Goal: Task Accomplishment & Management: Manage account settings

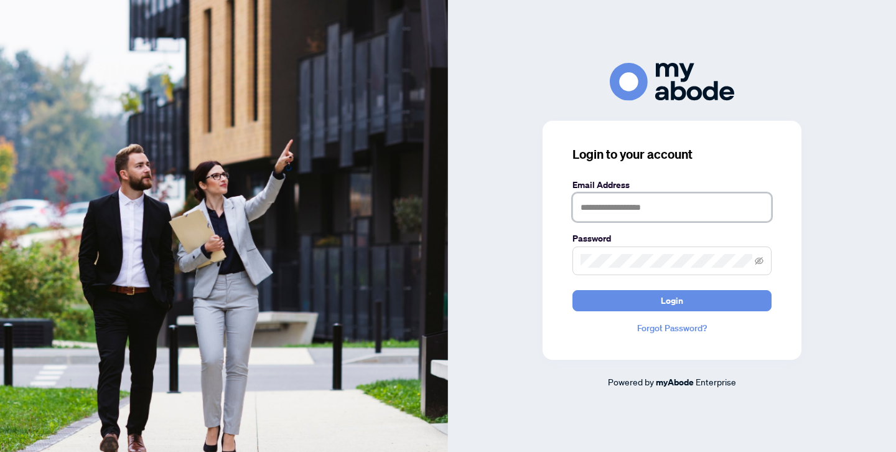
click at [595, 210] on input "text" at bounding box center [672, 207] width 199 height 29
type input "**********"
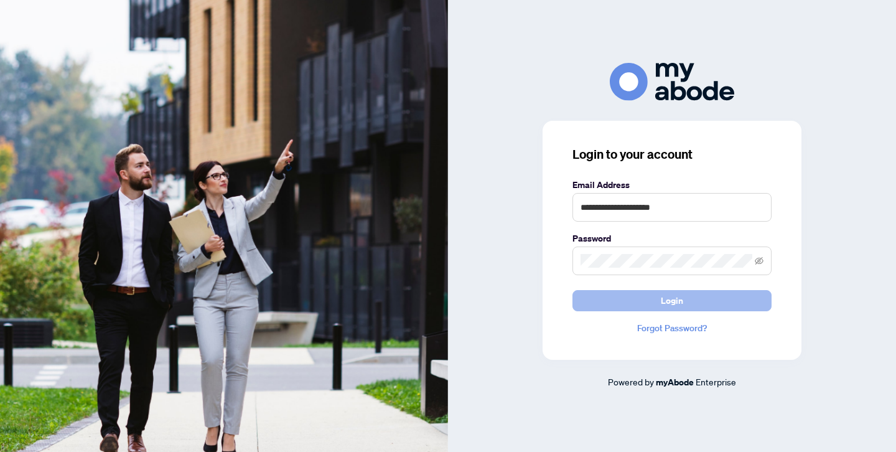
click at [704, 298] on button "Login" at bounding box center [672, 300] width 199 height 21
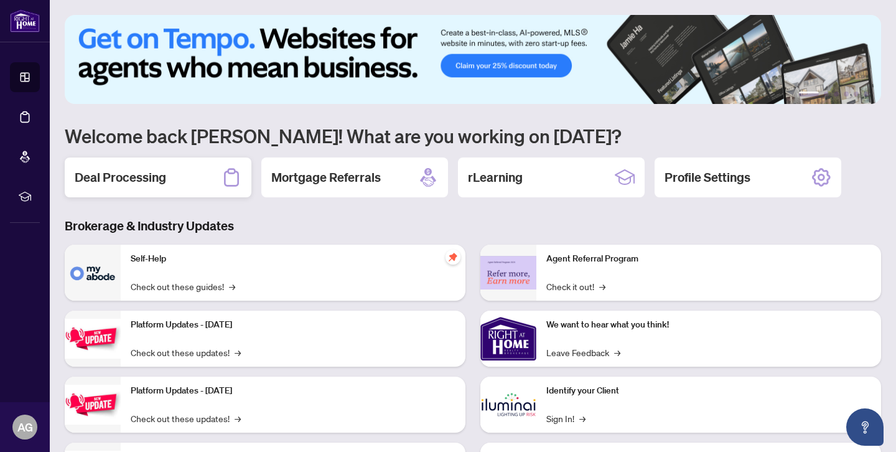
click at [142, 177] on h2 "Deal Processing" at bounding box center [121, 177] width 92 height 17
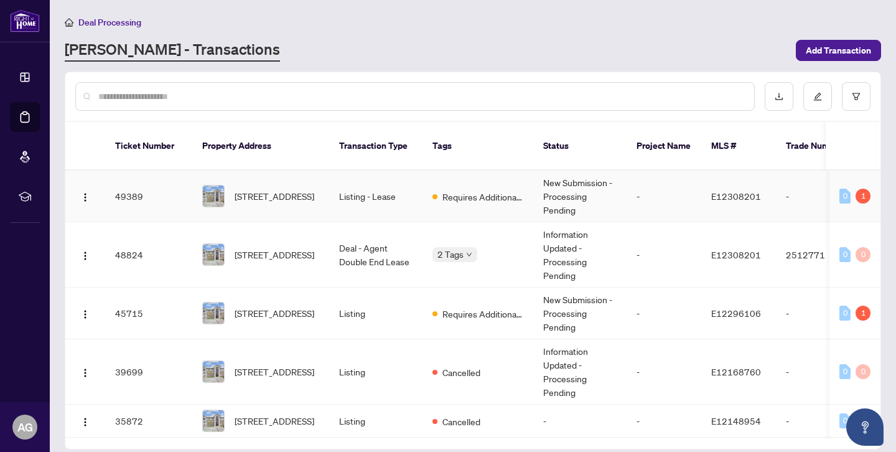
click at [218, 186] on img at bounding box center [213, 196] width 21 height 21
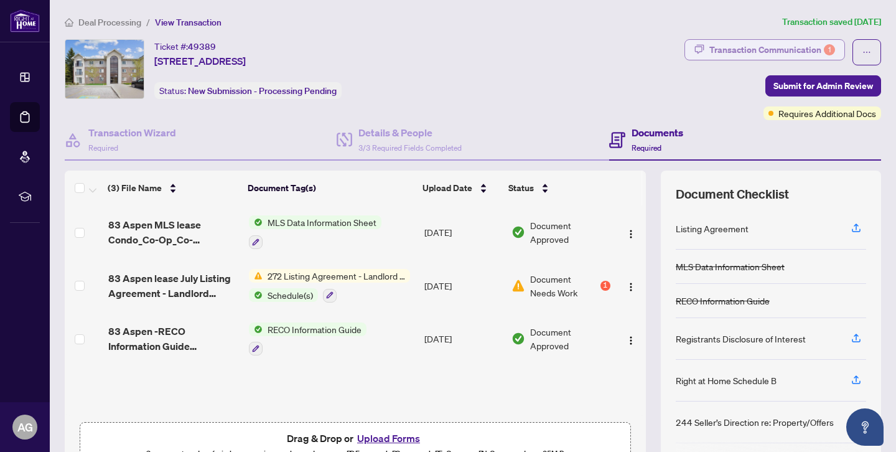
click at [768, 48] on div "Transaction Communication 1" at bounding box center [773, 50] width 126 height 20
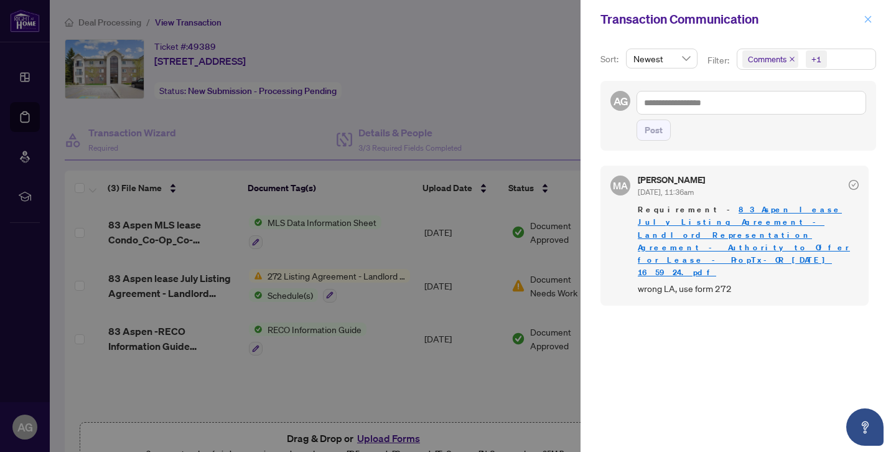
click at [870, 20] on icon "close" at bounding box center [868, 19] width 9 height 9
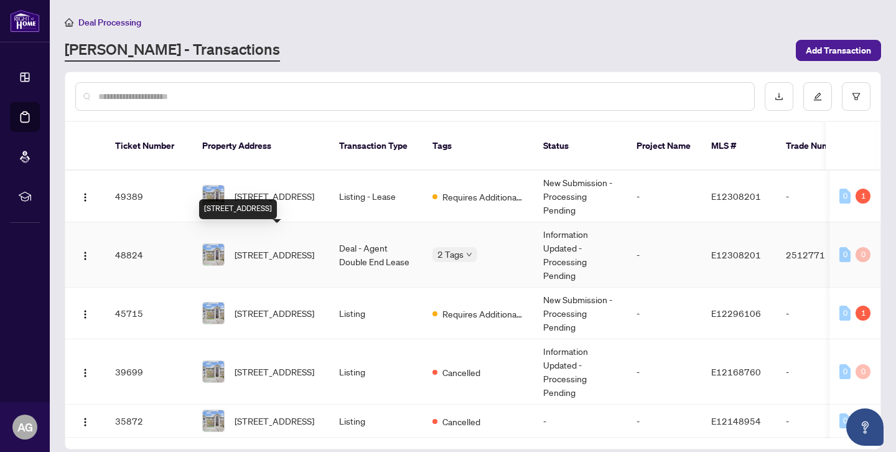
click at [281, 250] on span "[STREET_ADDRESS]" at bounding box center [275, 255] width 80 height 14
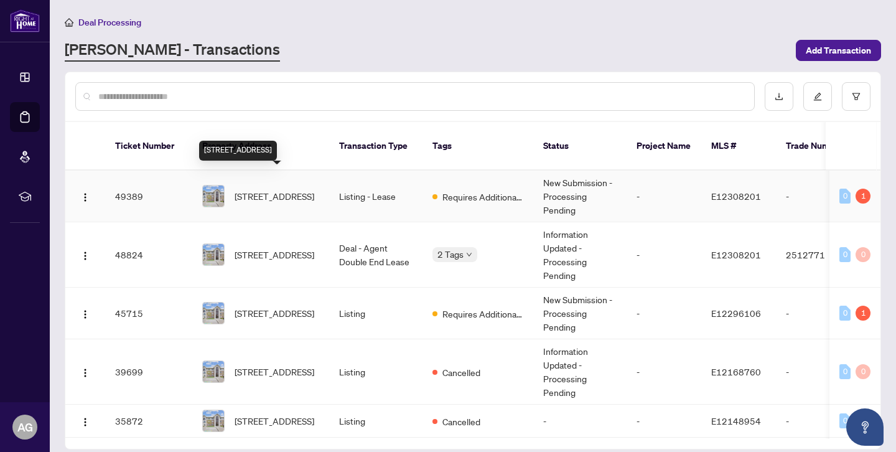
click at [252, 189] on span "[STREET_ADDRESS]" at bounding box center [275, 196] width 80 height 14
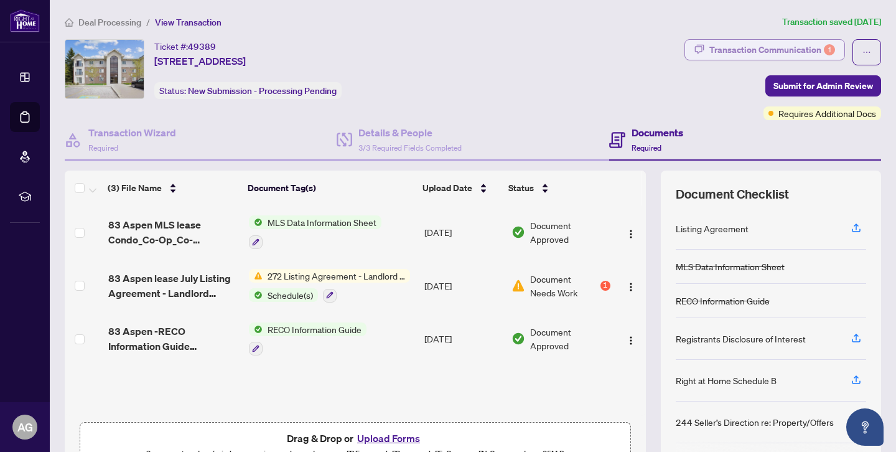
click at [772, 47] on div "Transaction Communication 1" at bounding box center [773, 50] width 126 height 20
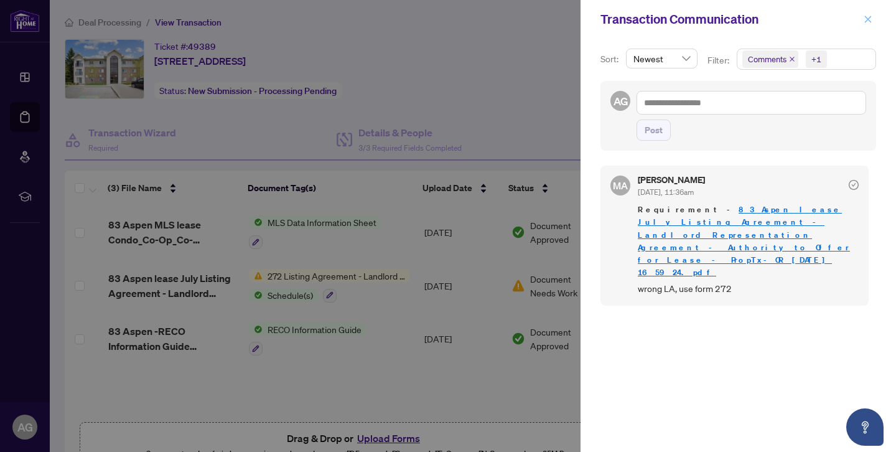
click at [873, 19] on button "button" at bounding box center [868, 19] width 16 height 15
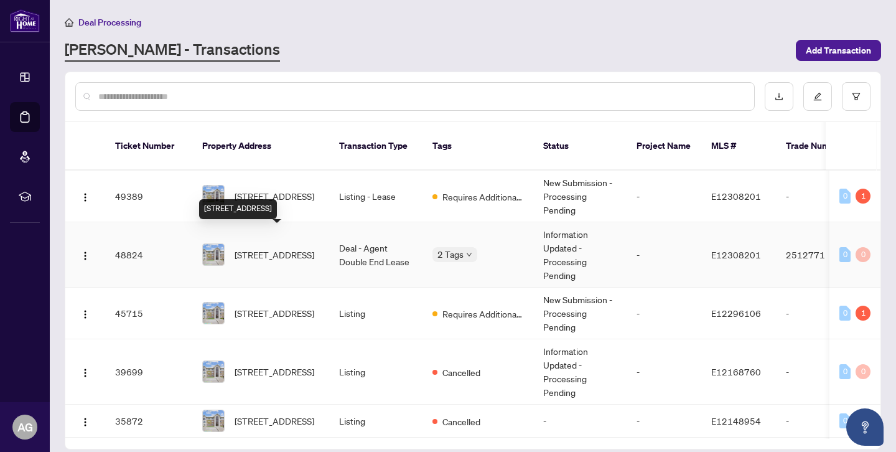
click at [268, 248] on span "[STREET_ADDRESS]" at bounding box center [275, 255] width 80 height 14
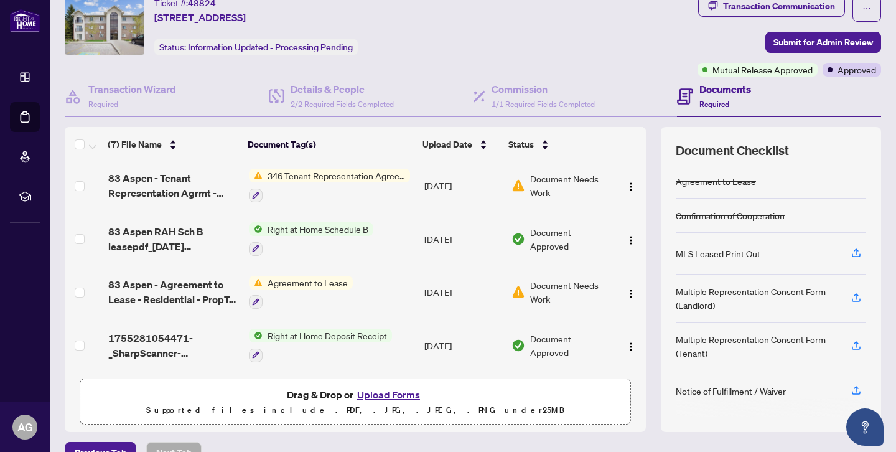
scroll to position [69, 0]
